Goal: Task Accomplishment & Management: Use online tool/utility

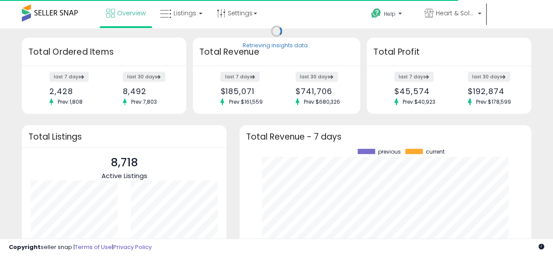
scroll to position [121, 274]
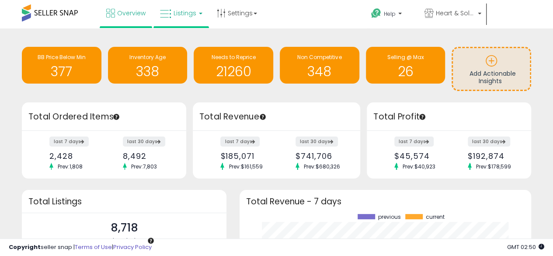
click at [188, 15] on span "Listings" at bounding box center [184, 13] width 23 height 9
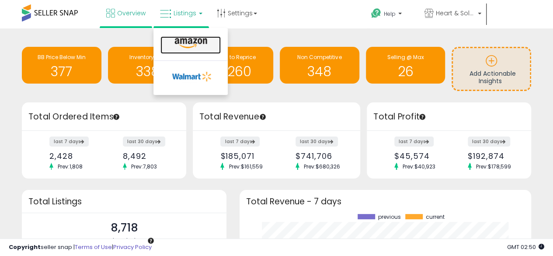
click at [199, 41] on icon at bounding box center [191, 43] width 38 height 11
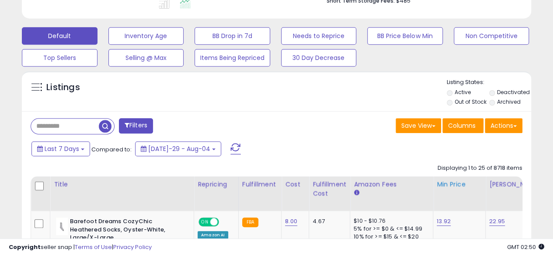
scroll to position [306, 0]
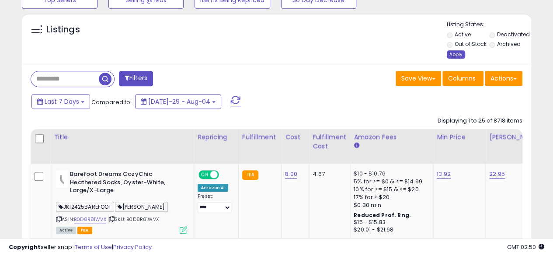
click at [453, 55] on div "Apply" at bounding box center [455, 54] width 18 height 8
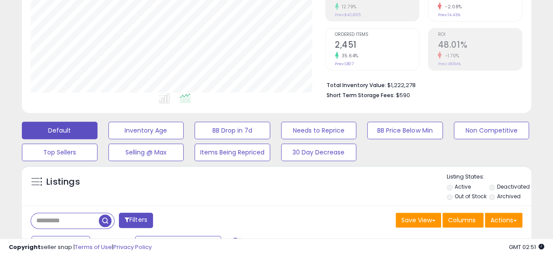
scroll to position [241, 0]
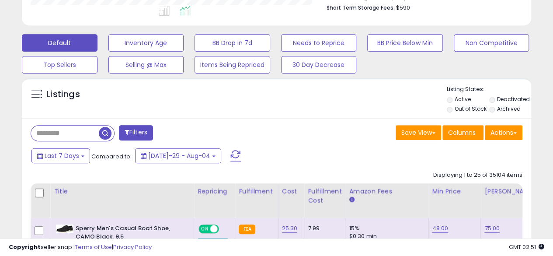
drag, startPoint x: 514, startPoint y: 123, endPoint x: 510, endPoint y: 127, distance: 5.6
click at [509, 133] on button "Actions" at bounding box center [503, 132] width 38 height 15
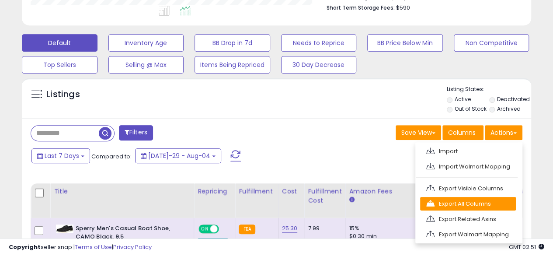
click at [476, 201] on link "Export All Columns" at bounding box center [468, 204] width 96 height 14
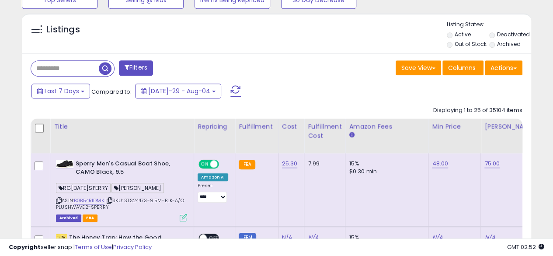
scroll to position [218, 0]
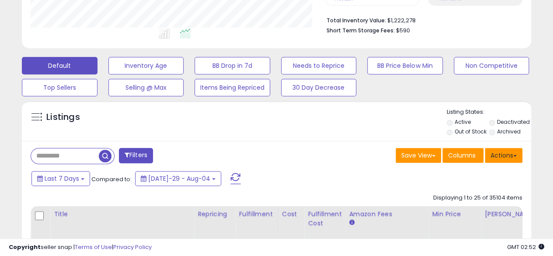
click at [497, 153] on button "Actions" at bounding box center [503, 155] width 38 height 15
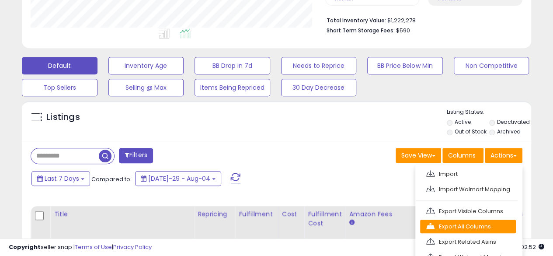
click at [484, 221] on link "Export All Columns" at bounding box center [468, 226] width 96 height 14
